Goal: Find specific fact: Find specific fact

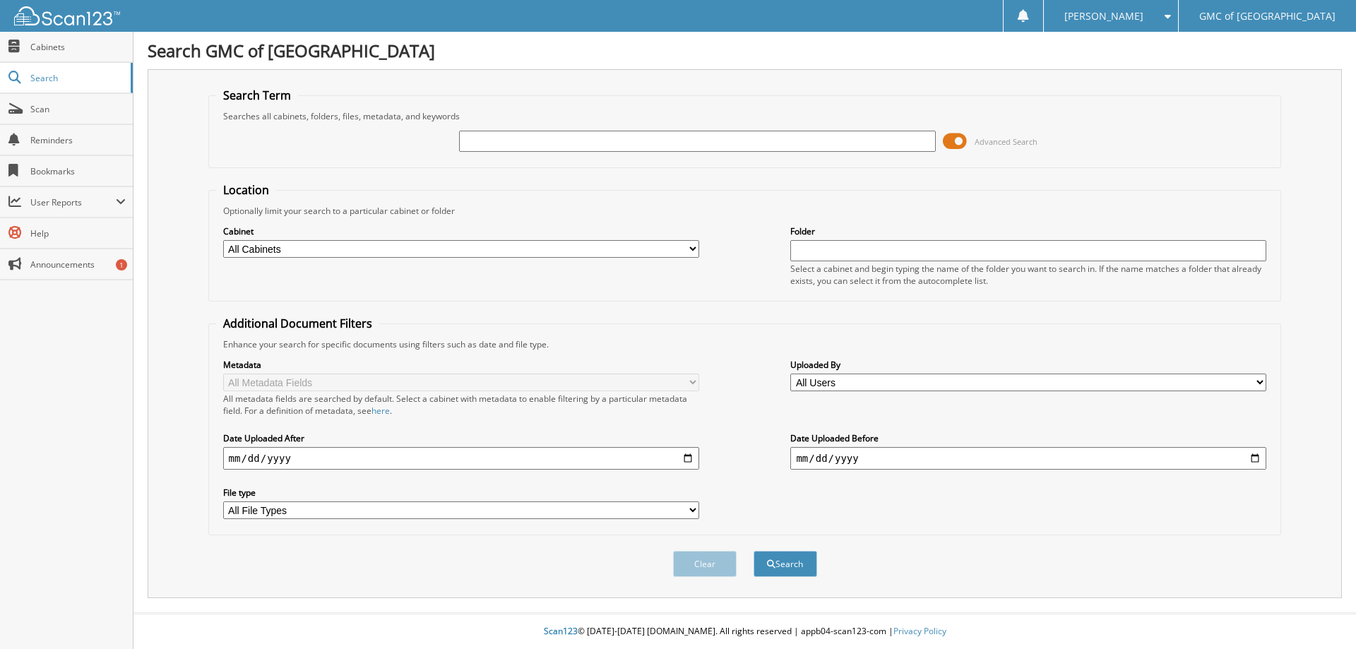
click at [477, 141] on input "text" at bounding box center [697, 141] width 476 height 21
type input "606976"
click at [785, 565] on button "Search" at bounding box center [785, 564] width 64 height 26
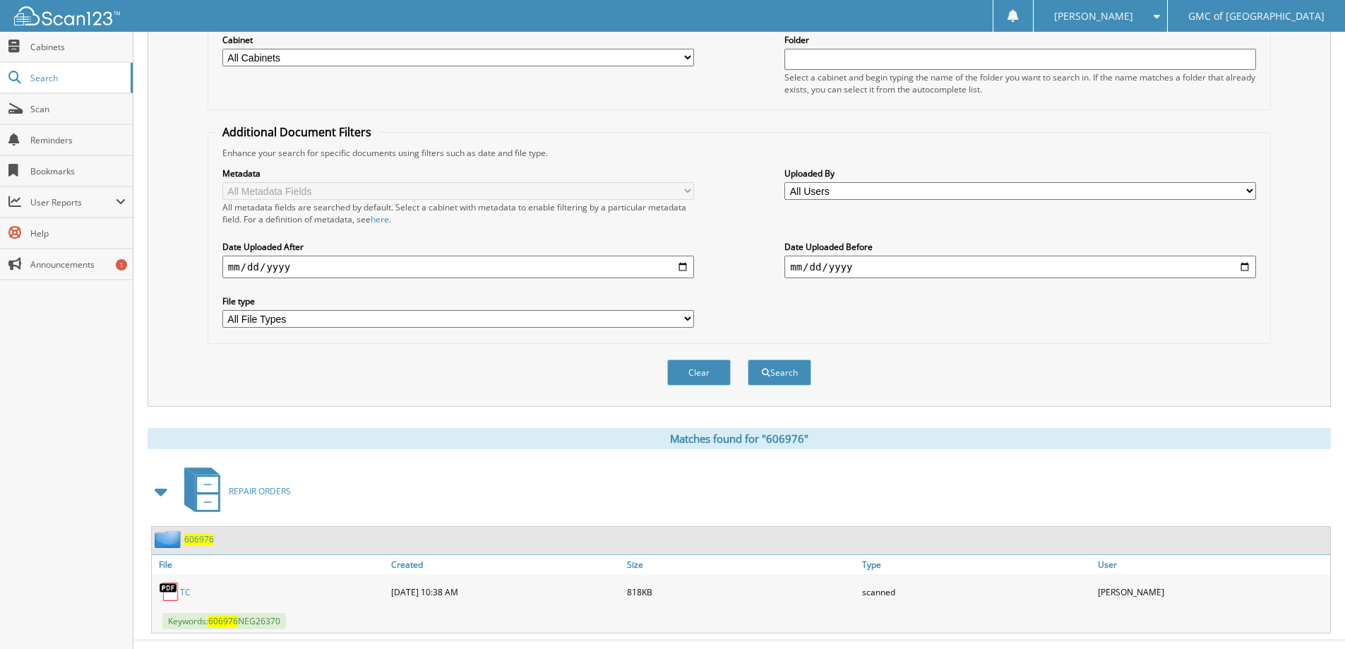
scroll to position [219, 0]
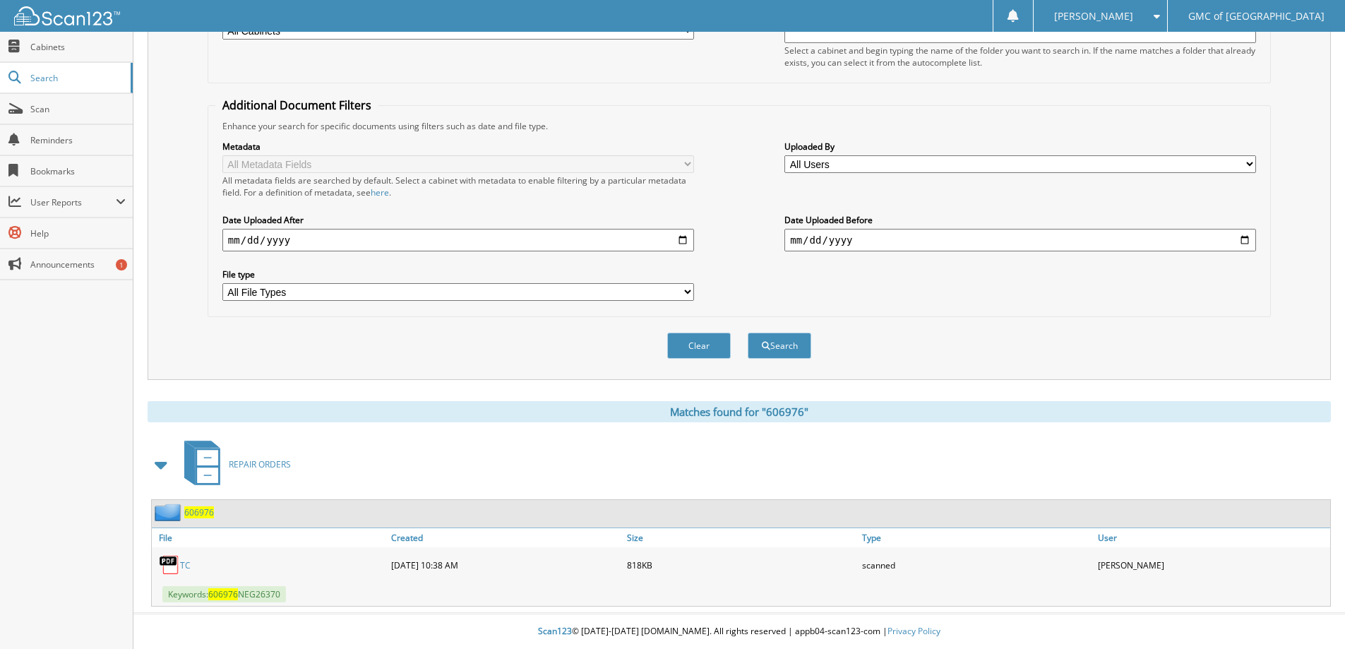
click at [184, 563] on link "TC" at bounding box center [185, 565] width 11 height 12
